Goal: Information Seeking & Learning: Learn about a topic

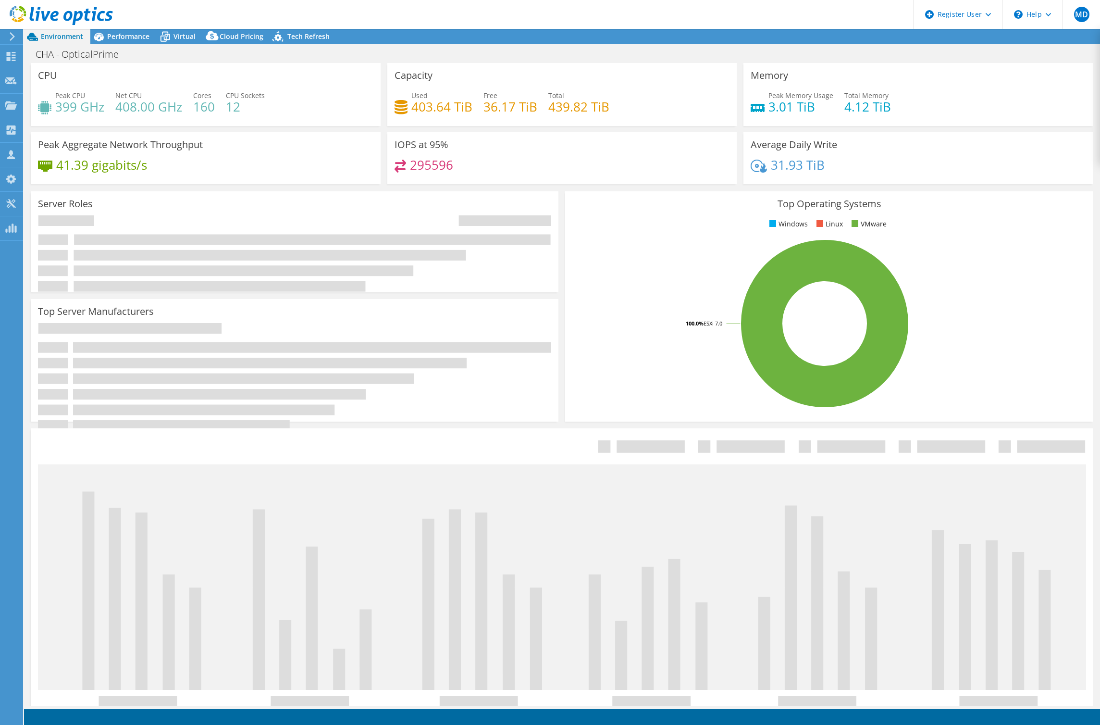
select select "USD"
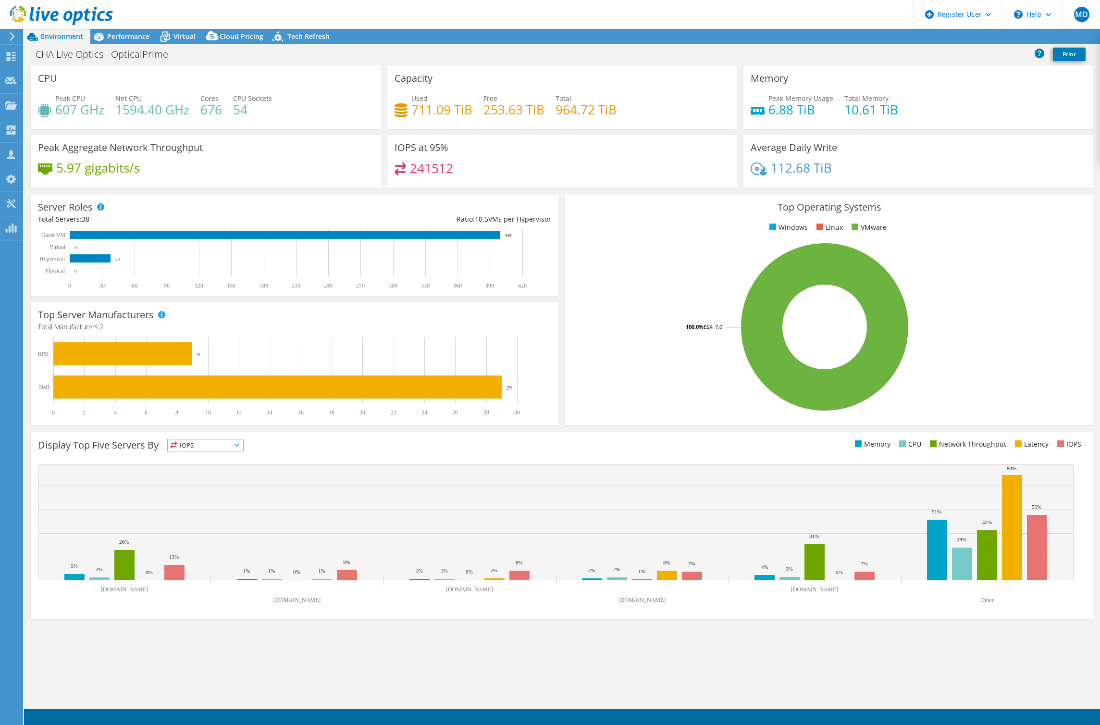
select select "USD"
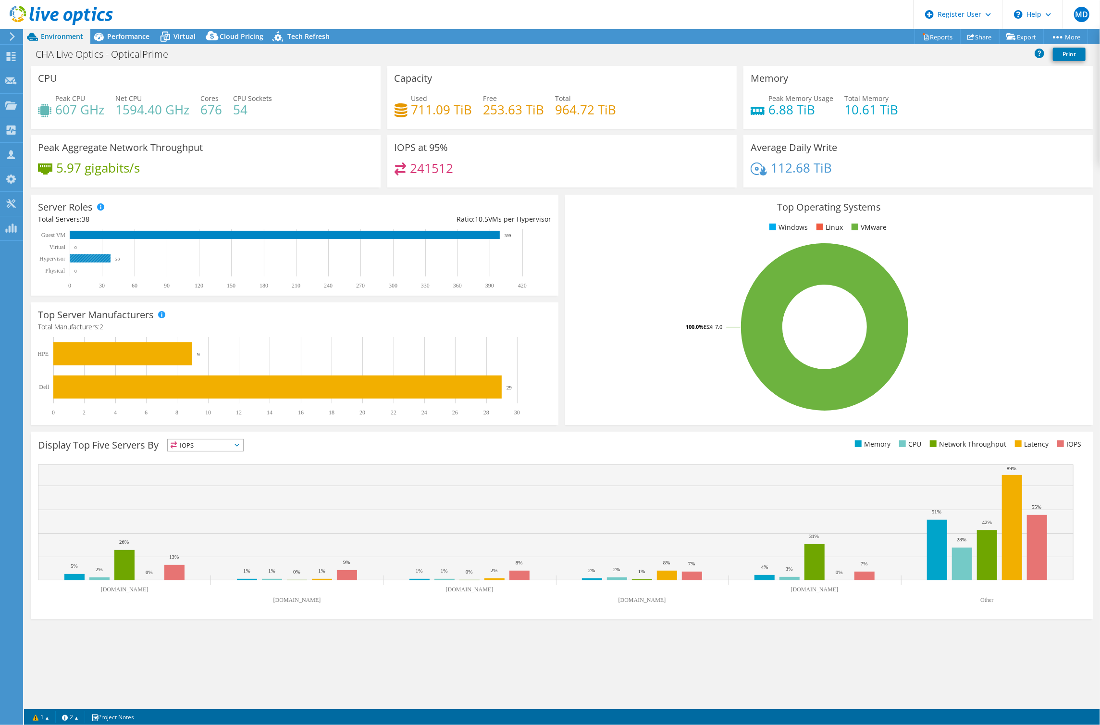
click at [94, 258] on rect at bounding box center [90, 258] width 41 height 8
click at [125, 34] on span "Performance" at bounding box center [128, 36] width 42 height 9
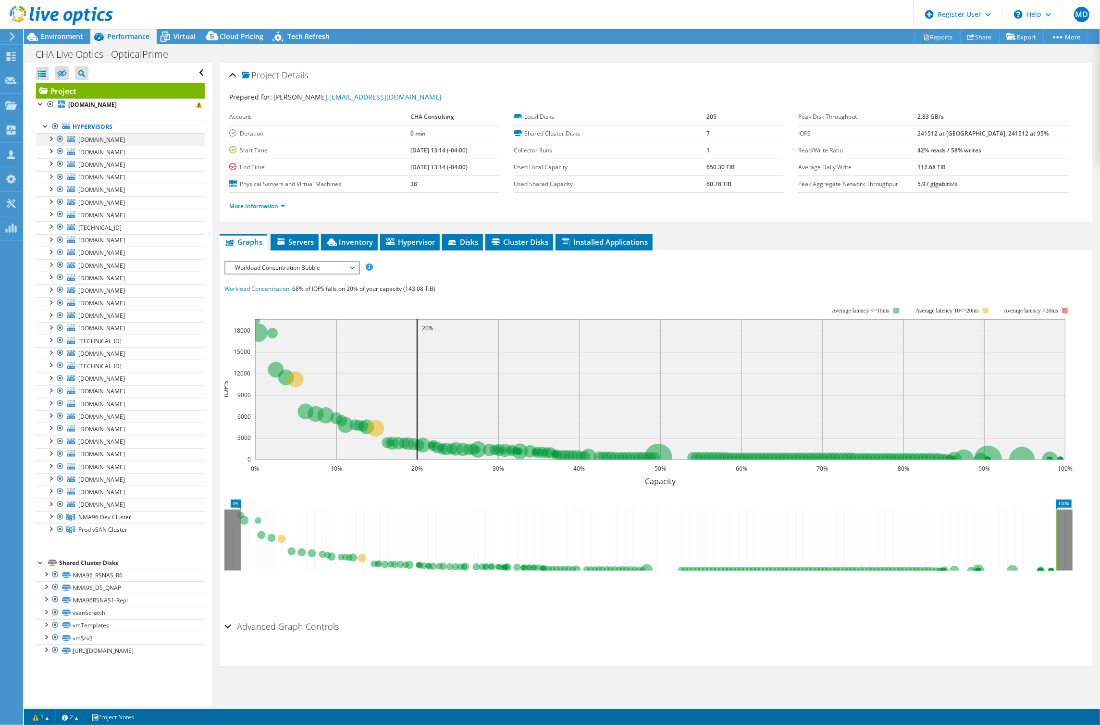
click at [49, 136] on div at bounding box center [51, 138] width 10 height 10
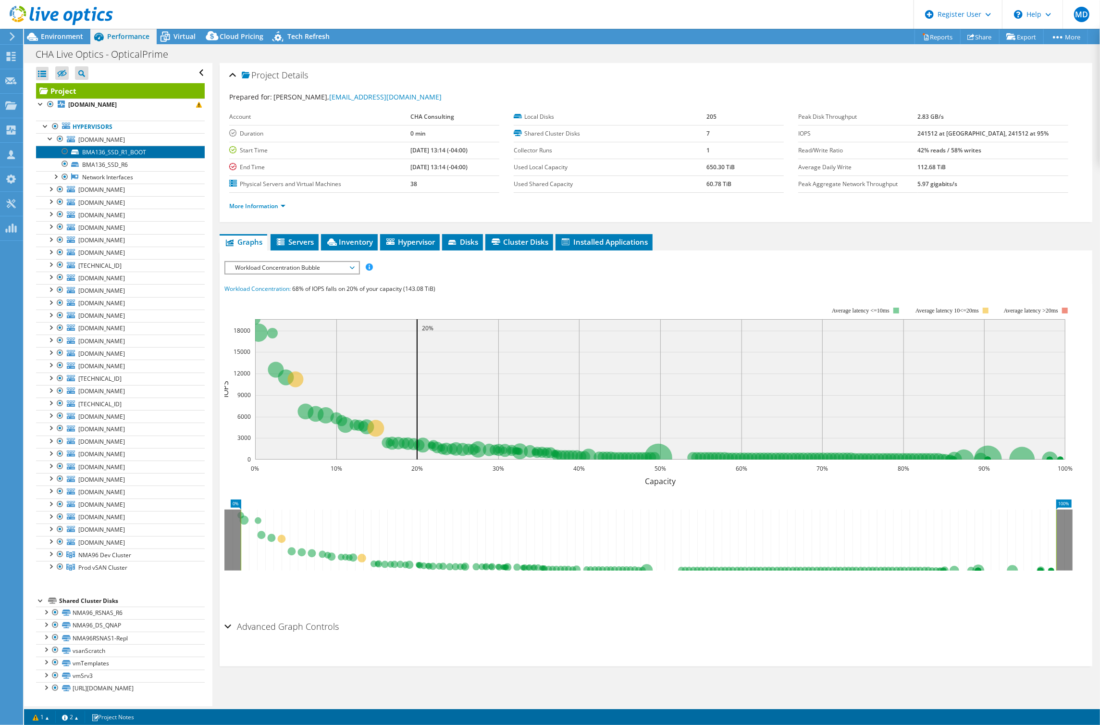
click at [105, 148] on link "BMA136_SSD_R1_BOOT" at bounding box center [120, 152] width 169 height 12
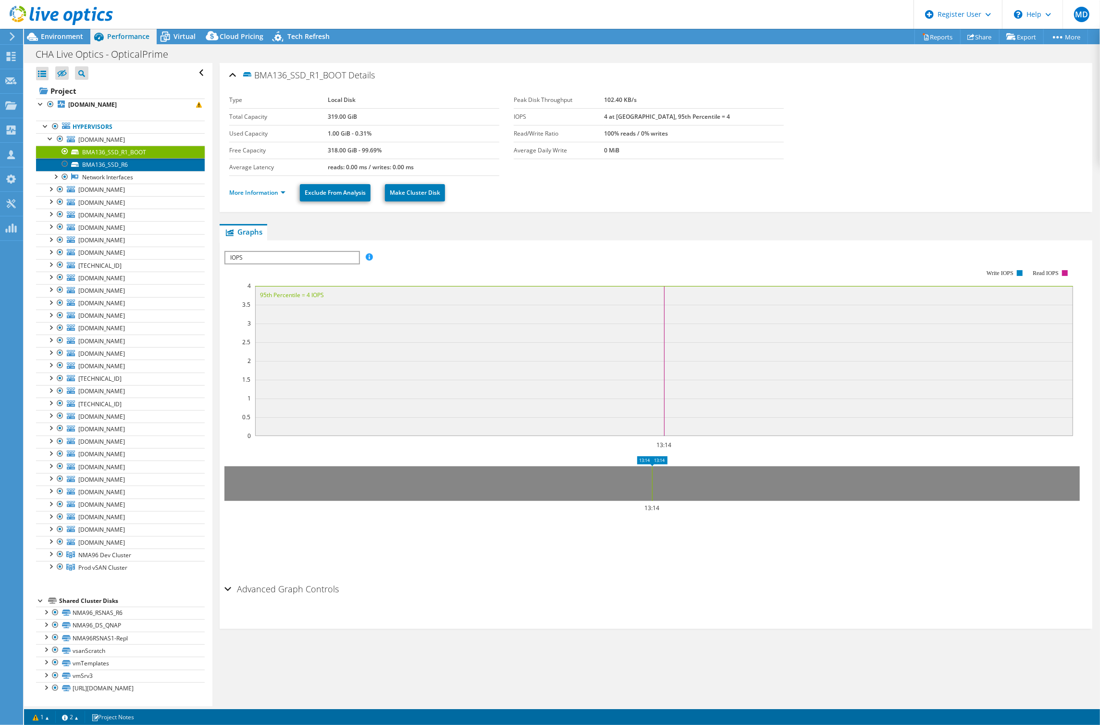
click at [94, 165] on link "BMA136_SSD_R6" at bounding box center [120, 164] width 169 height 12
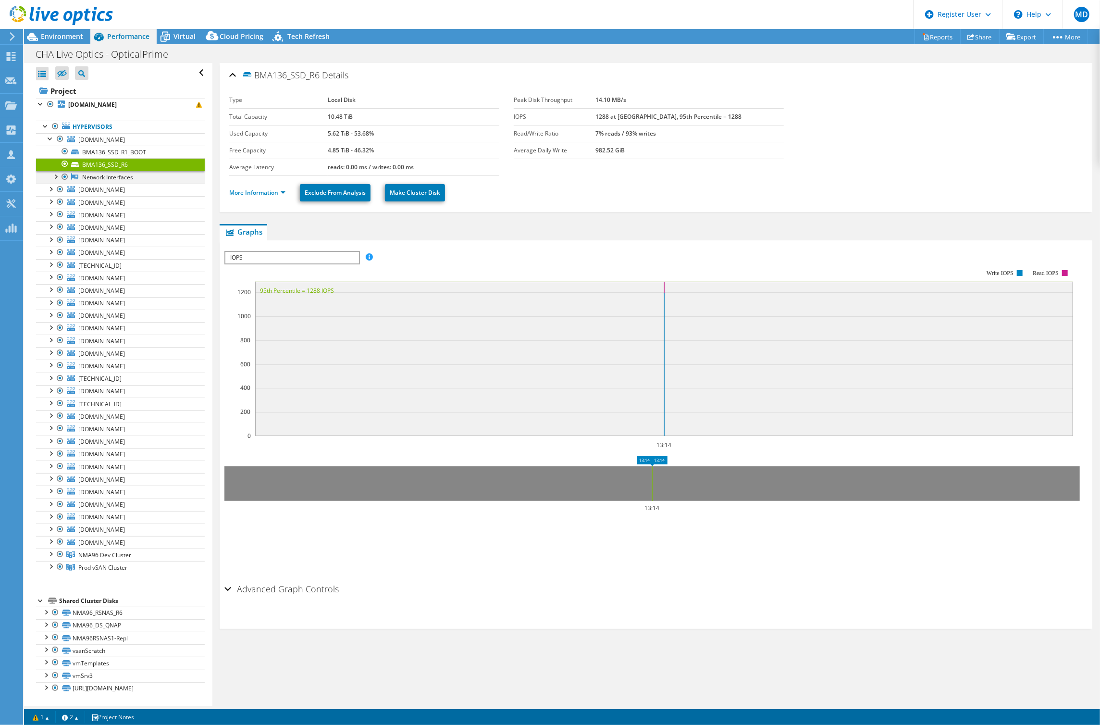
click at [54, 175] on div at bounding box center [55, 176] width 10 height 10
click at [89, 188] on link "vmnic4" at bounding box center [120, 190] width 169 height 12
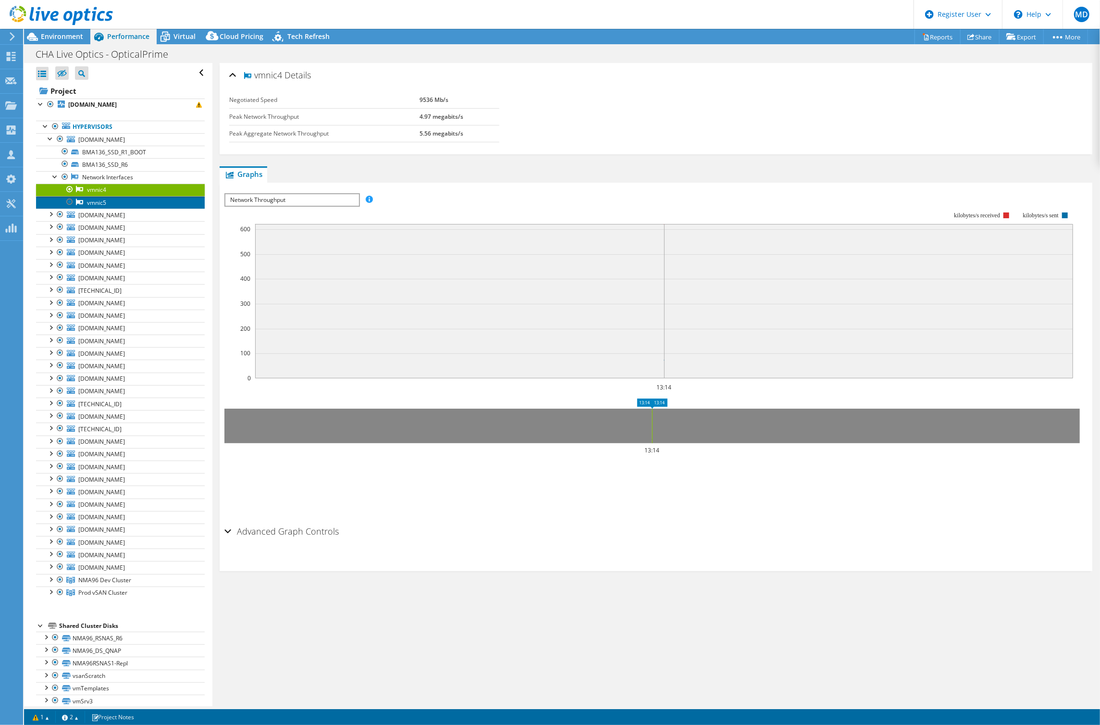
click at [98, 197] on link "vmnic5" at bounding box center [120, 202] width 169 height 12
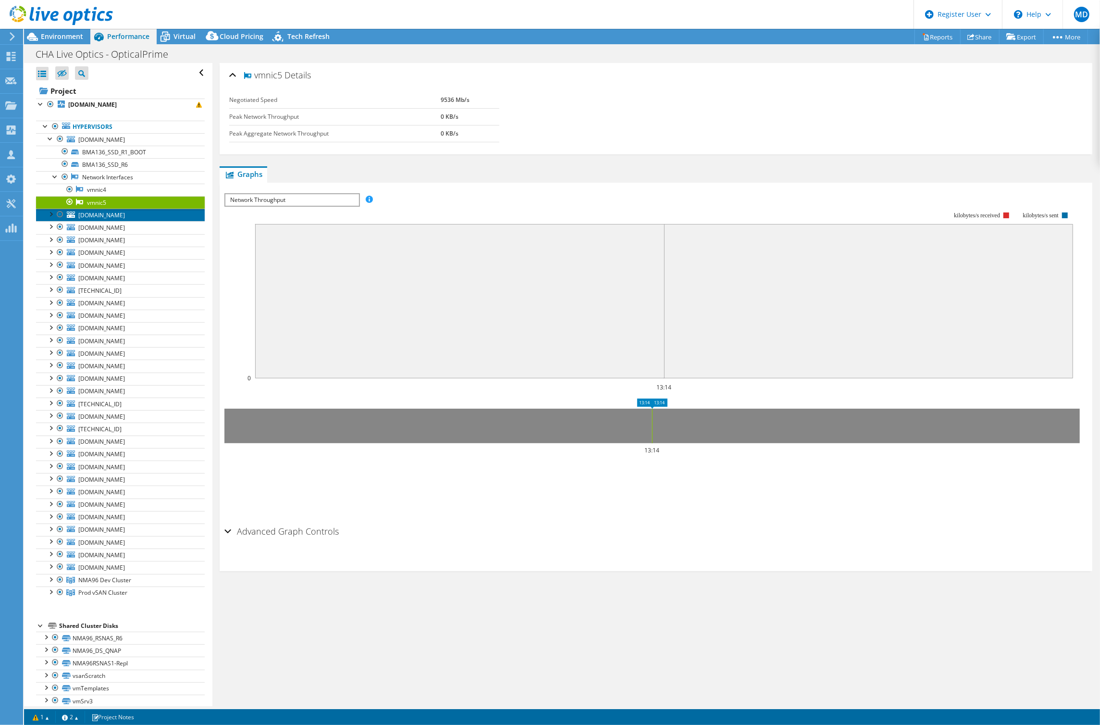
click at [92, 217] on span "[DOMAIN_NAME]" at bounding box center [101, 215] width 47 height 8
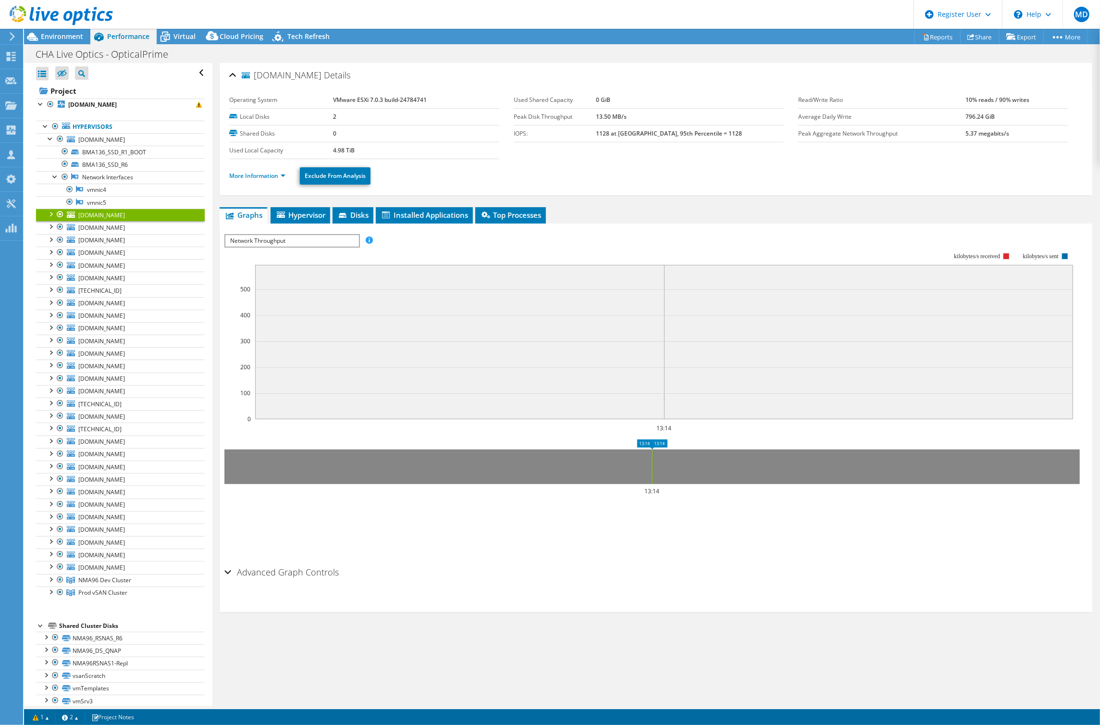
click at [51, 215] on div at bounding box center [51, 214] width 10 height 10
click at [101, 225] on link "LPA126_SSD_R6" at bounding box center [120, 227] width 169 height 12
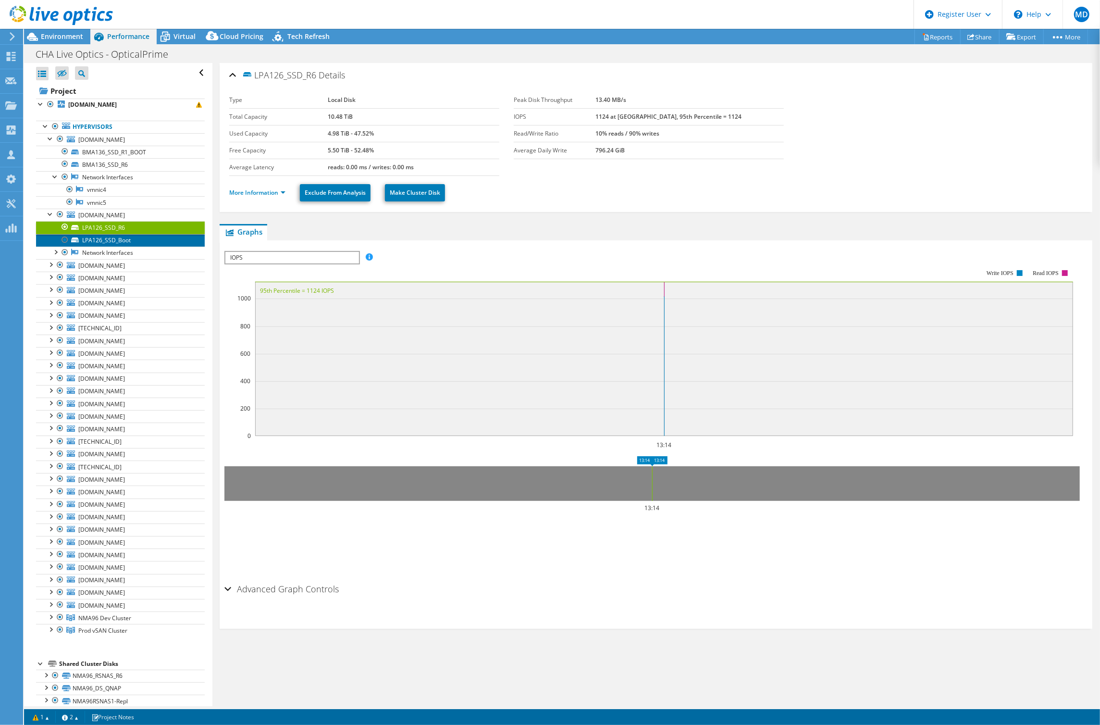
click at [101, 236] on link "LPA126_SSD_Boot" at bounding box center [120, 240] width 169 height 12
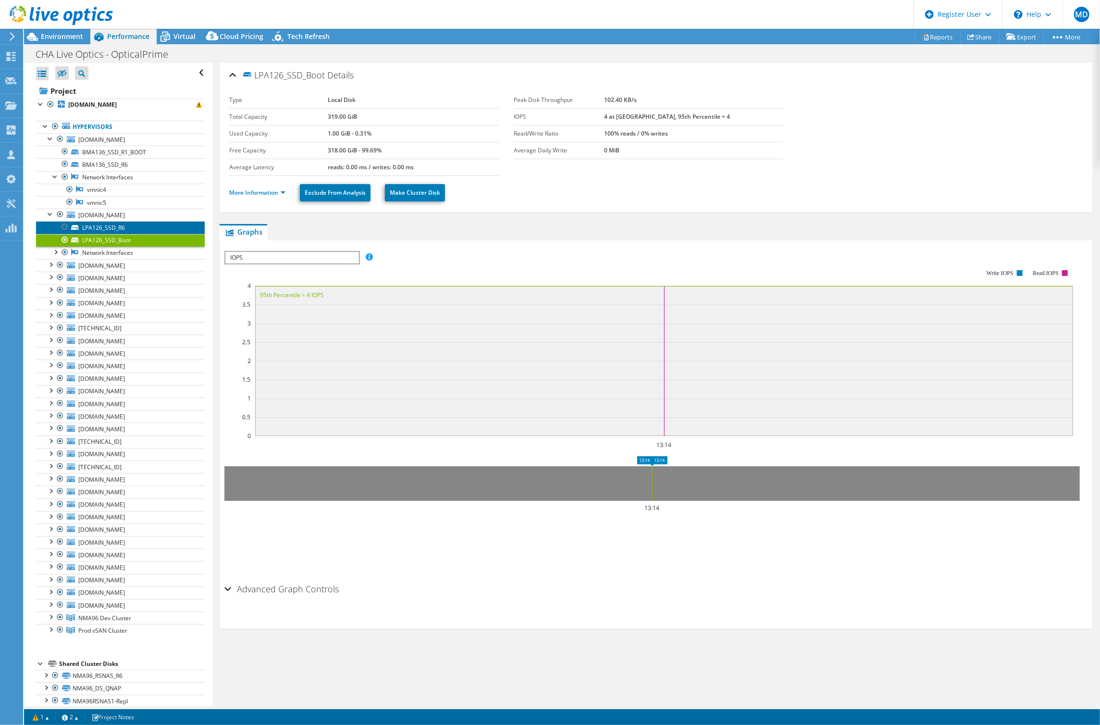
click at [111, 228] on link "LPA126_SSD_R6" at bounding box center [120, 227] width 169 height 12
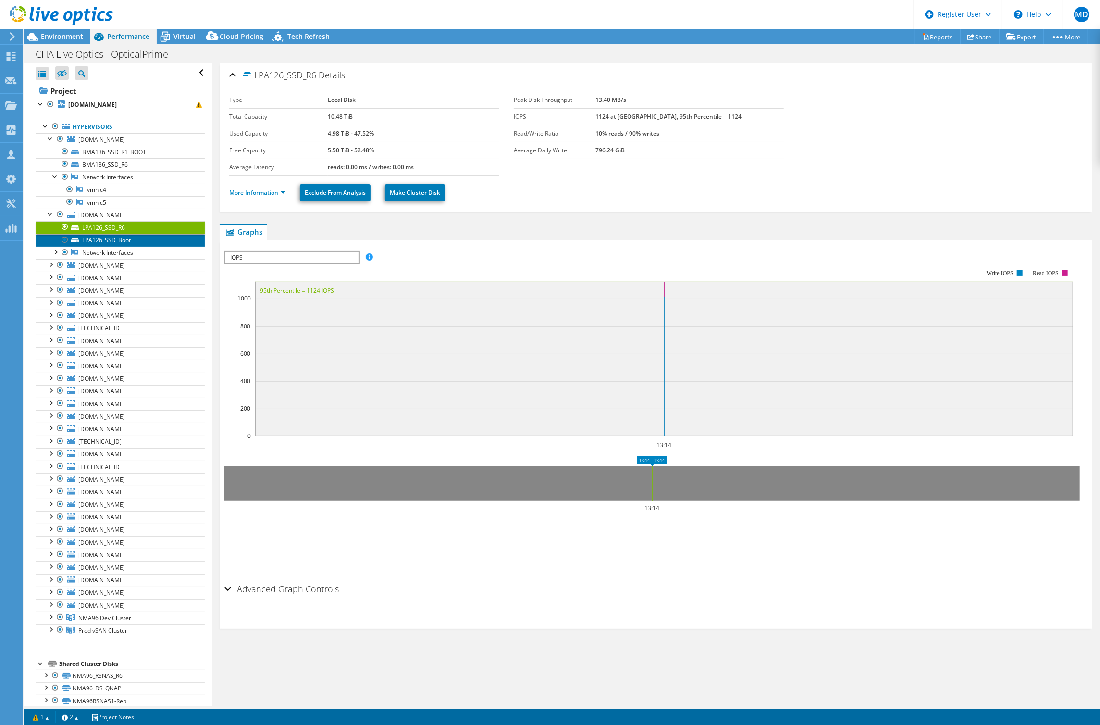
click at [111, 238] on link "LPA126_SSD_Boot" at bounding box center [120, 240] width 169 height 12
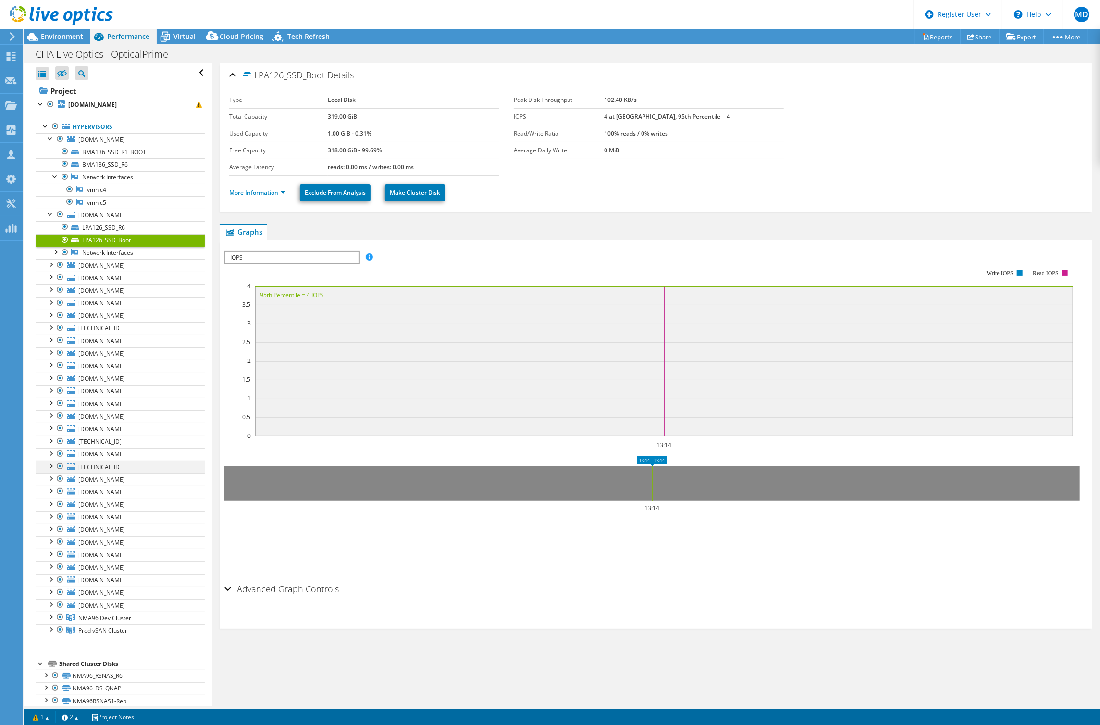
click at [51, 464] on div at bounding box center [51, 465] width 10 height 10
click at [185, 35] on span "Virtual" at bounding box center [184, 36] width 22 height 9
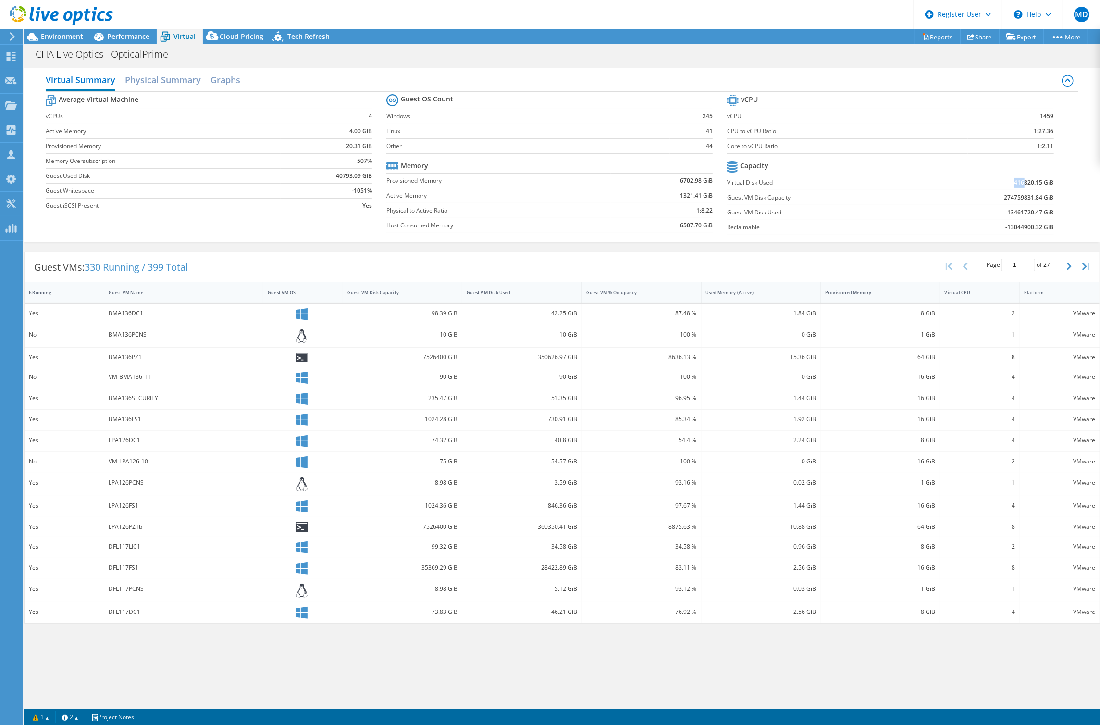
drag, startPoint x: 1026, startPoint y: 180, endPoint x: 1015, endPoint y: 182, distance: 11.1
click at [1015, 182] on b "416820.15 GiB" at bounding box center [1033, 183] width 39 height 10
drag, startPoint x: 1024, startPoint y: 210, endPoint x: 1015, endPoint y: 215, distance: 9.9
click at [1015, 215] on b "13461720.47 GiB" at bounding box center [1031, 213] width 46 height 10
click at [1065, 264] on button "button" at bounding box center [1070, 266] width 16 height 18
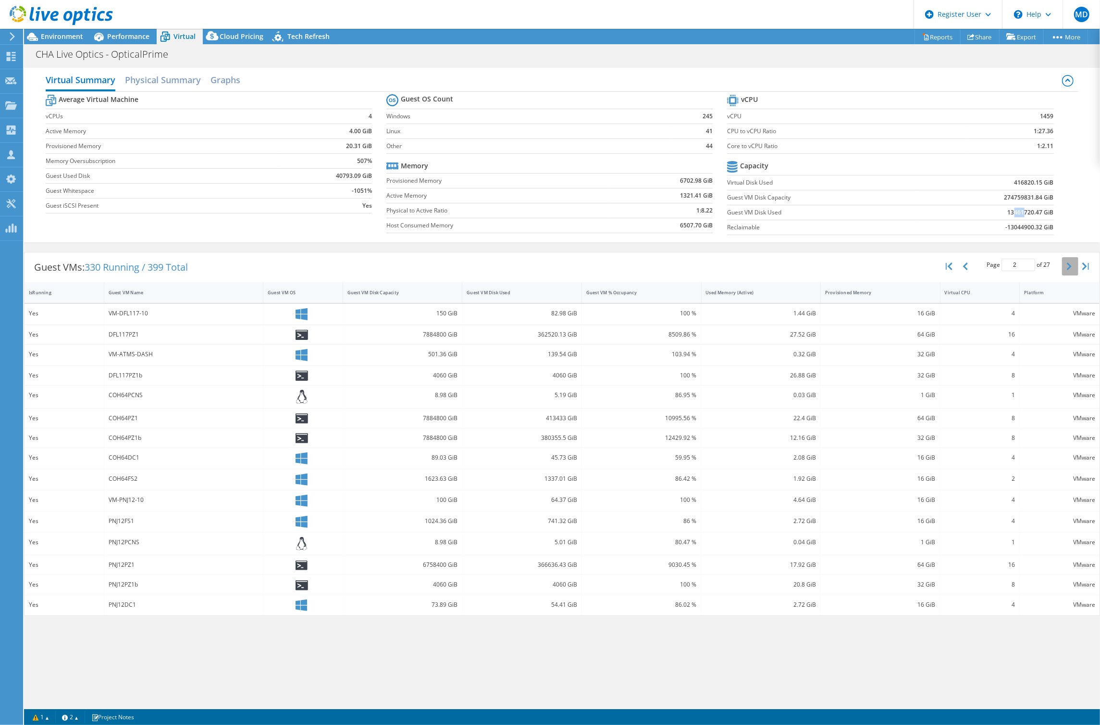
click at [1065, 264] on button "button" at bounding box center [1070, 266] width 16 height 18
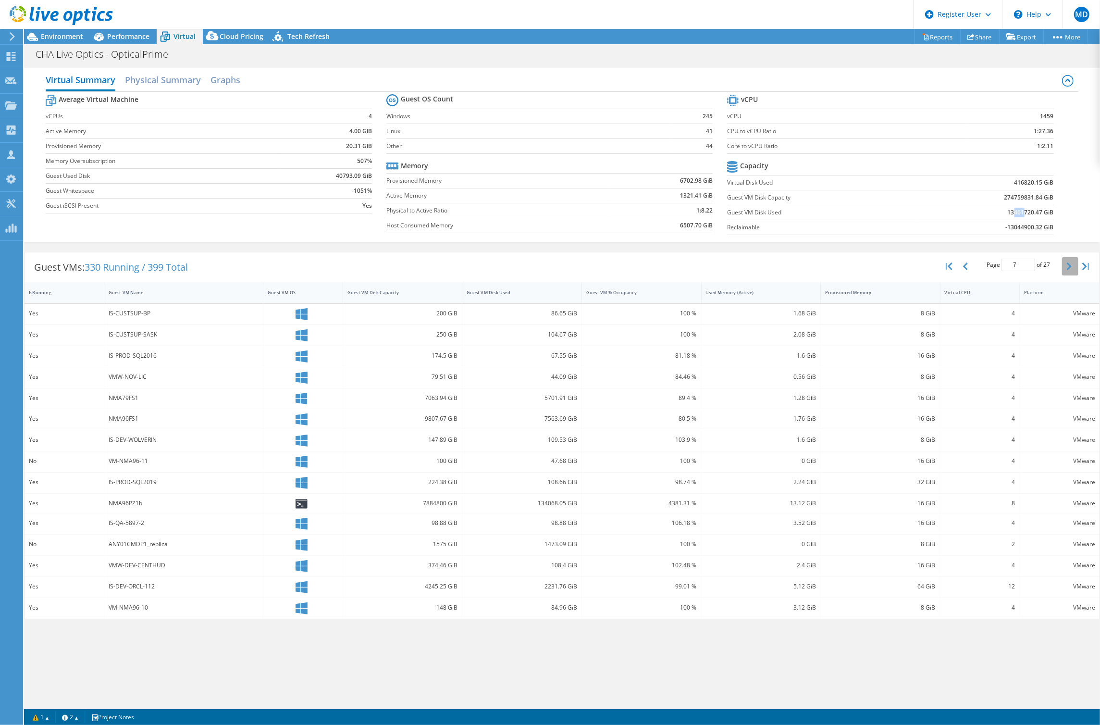
click at [1065, 264] on button "button" at bounding box center [1070, 266] width 16 height 18
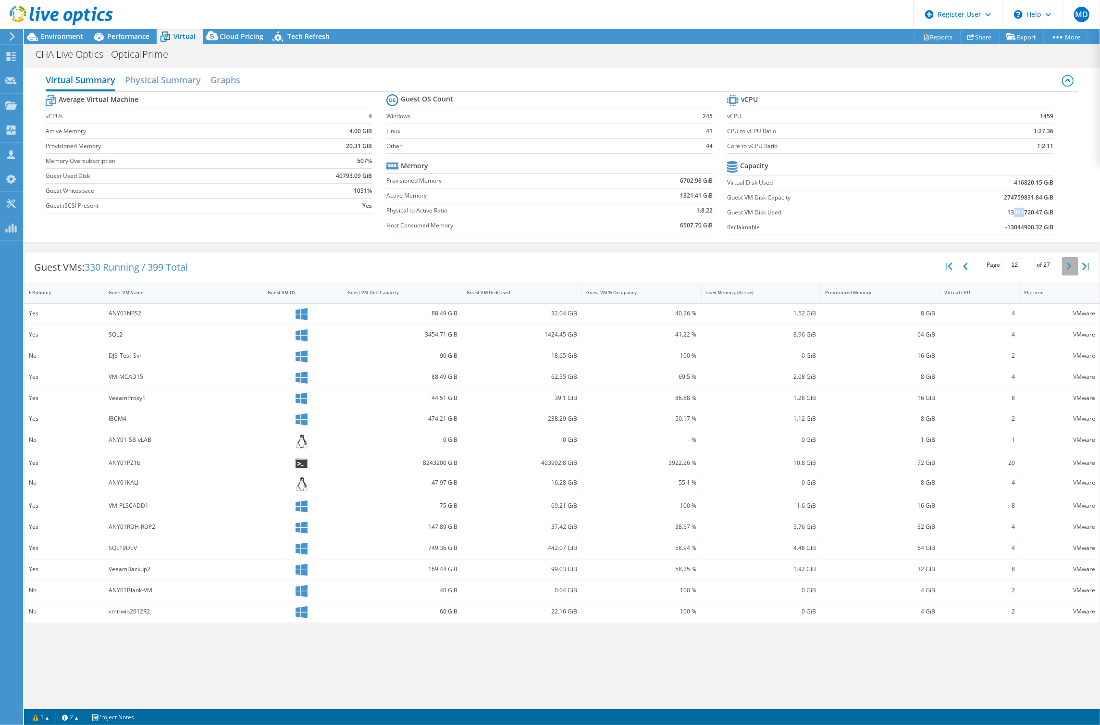
click at [1065, 264] on button "button" at bounding box center [1070, 266] width 16 height 18
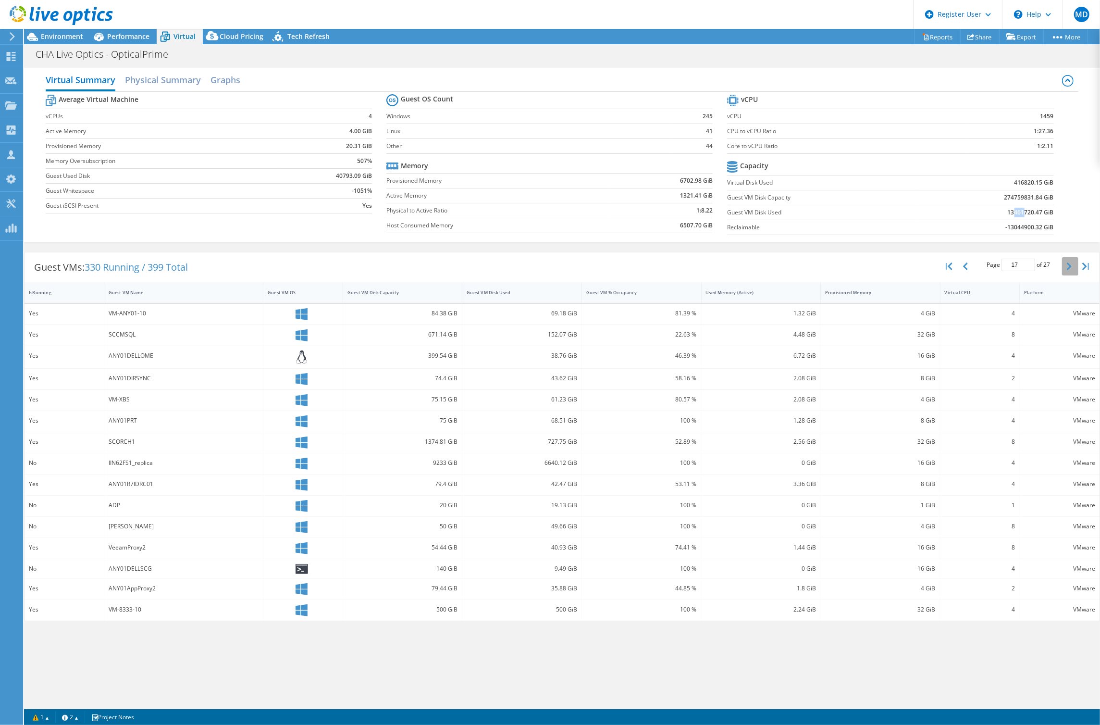
click at [1065, 264] on button "button" at bounding box center [1070, 266] width 16 height 18
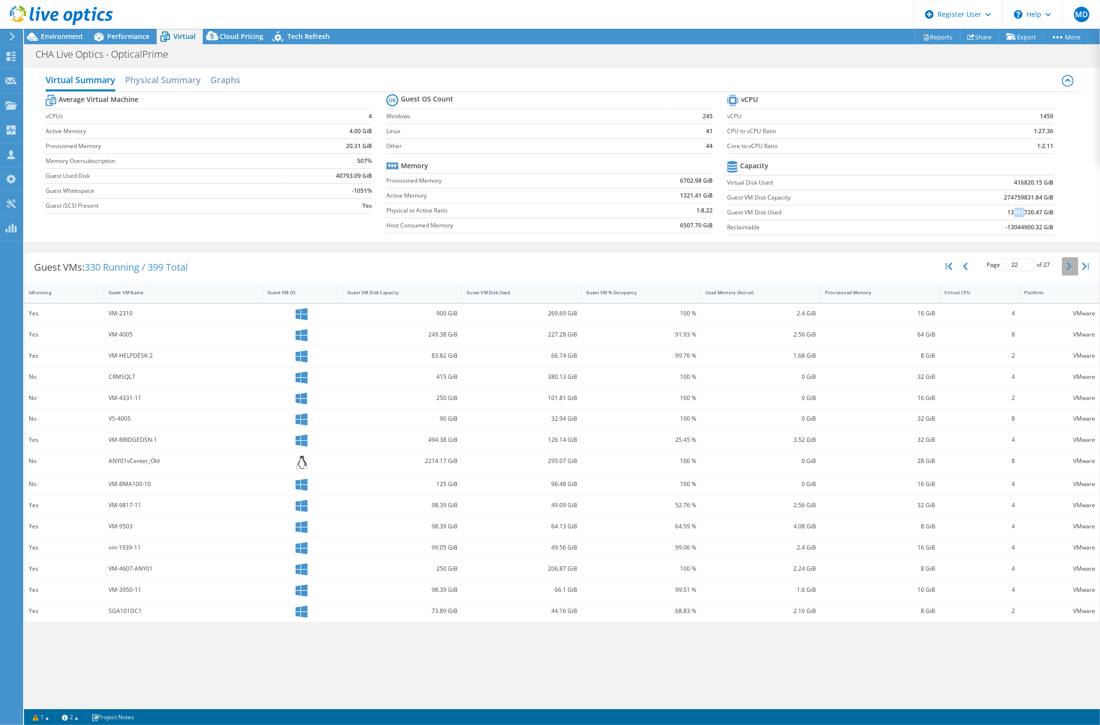
click at [1067, 264] on icon "button" at bounding box center [1069, 266] width 5 height 8
click at [1066, 264] on button "button" at bounding box center [1070, 266] width 16 height 18
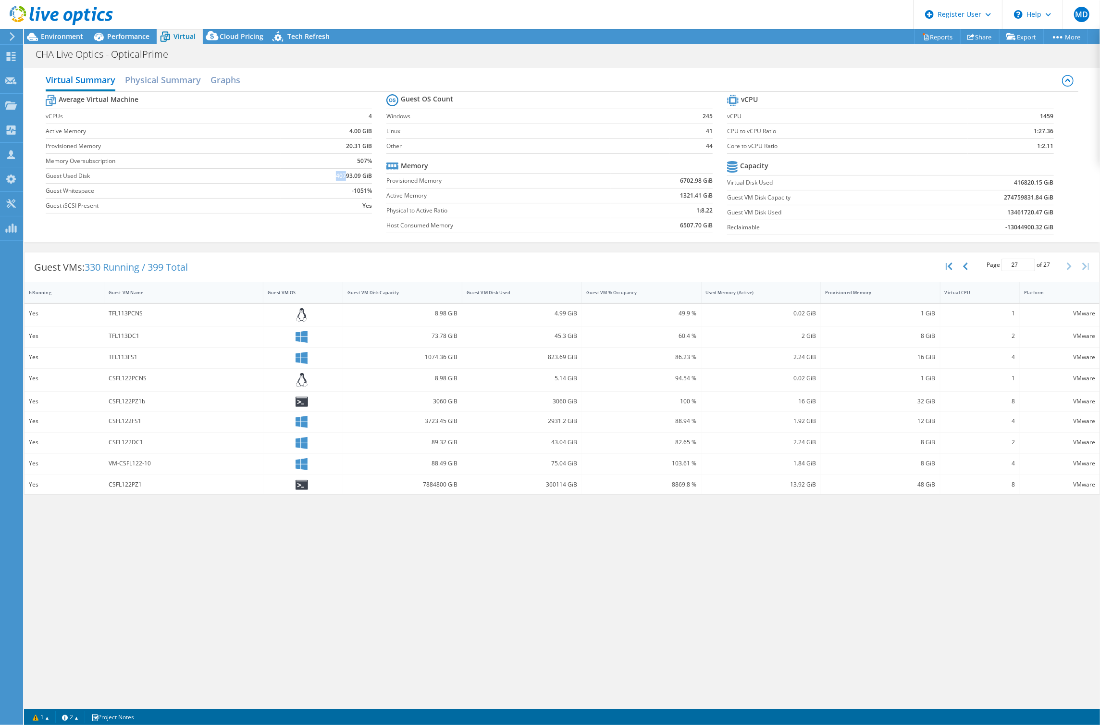
drag, startPoint x: 347, startPoint y: 174, endPoint x: 331, endPoint y: 176, distance: 16.5
click at [331, 176] on td "40793.09 GiB" at bounding box center [326, 175] width 91 height 15
drag, startPoint x: 1019, startPoint y: 211, endPoint x: 1028, endPoint y: 215, distance: 9.3
click at [1028, 215] on b "13461720.47 GiB" at bounding box center [1031, 213] width 46 height 10
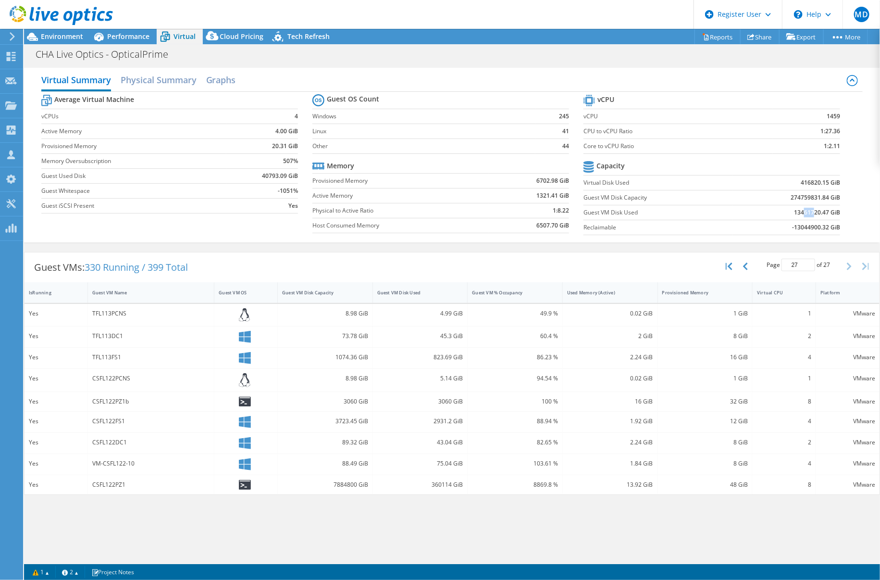
click at [812, 208] on b "13461720.47 GiB" at bounding box center [817, 213] width 46 height 10
drag, startPoint x: 812, startPoint y: 209, endPoint x: 803, endPoint y: 213, distance: 10.3
click at [803, 213] on b "13461720.47 GiB" at bounding box center [817, 213] width 46 height 10
drag, startPoint x: 441, startPoint y: 481, endPoint x: 432, endPoint y: 482, distance: 9.2
click at [432, 482] on div "360114 GiB" at bounding box center [420, 484] width 86 height 11
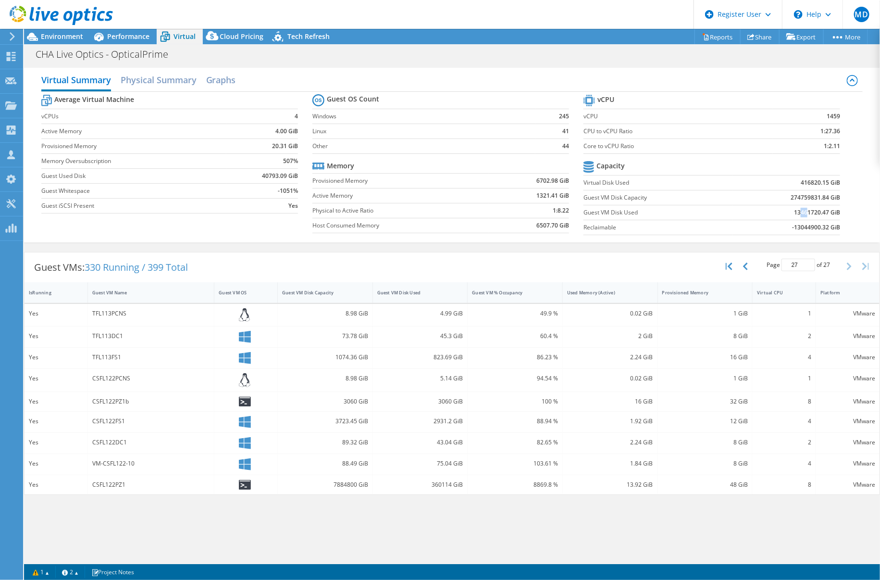
drag, startPoint x: 809, startPoint y: 210, endPoint x: 803, endPoint y: 214, distance: 7.5
click at [803, 214] on b "13461720.47 GiB" at bounding box center [817, 213] width 46 height 10
drag, startPoint x: 803, startPoint y: 214, endPoint x: 810, endPoint y: 213, distance: 7.2
click at [810, 213] on b "13461720.47 GiB" at bounding box center [817, 213] width 46 height 10
drag, startPoint x: 811, startPoint y: 210, endPoint x: 803, endPoint y: 212, distance: 8.8
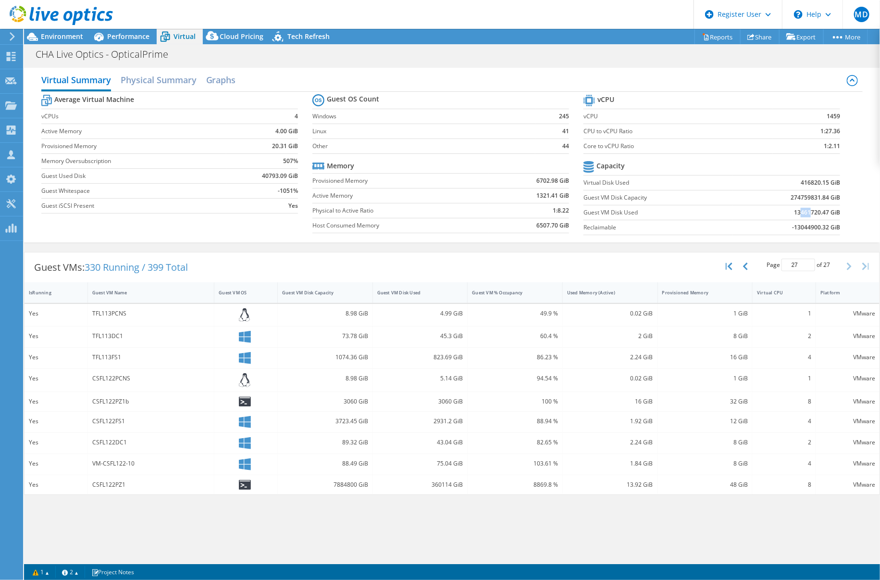
click at [803, 212] on b "13461720.47 GiB" at bounding box center [817, 213] width 46 height 10
click at [492, 292] on div "Guest VM % Occupancy" at bounding box center [509, 292] width 83 height 15
type input "1"
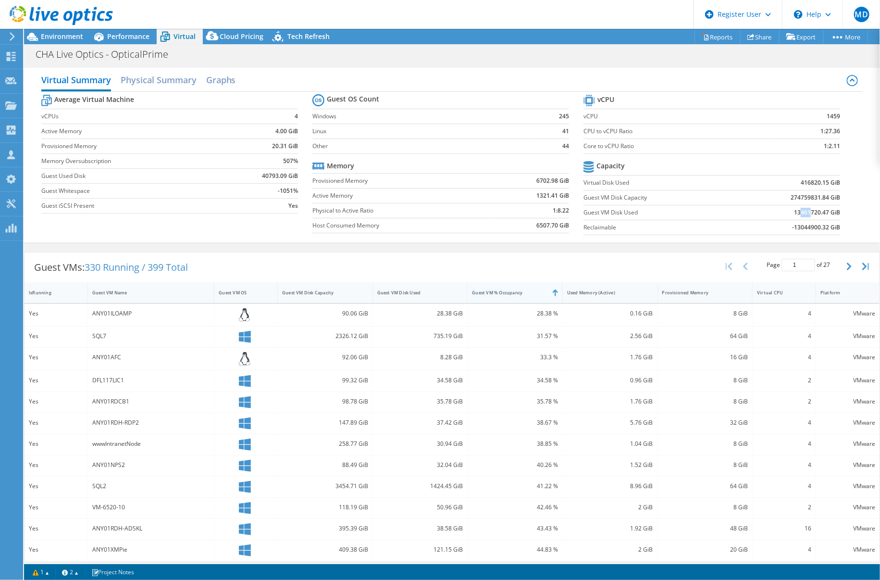
click at [492, 292] on div "Guest VM % Occupancy" at bounding box center [509, 292] width 83 height 15
